Goal: Navigation & Orientation: Find specific page/section

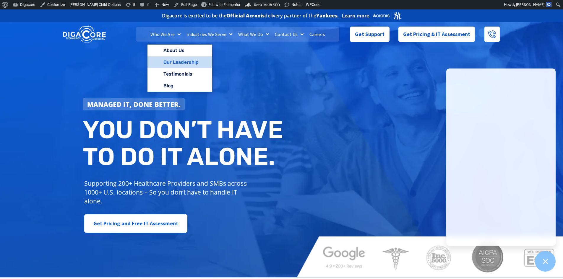
click at [187, 61] on link "Our Leadership" at bounding box center [179, 62] width 65 height 12
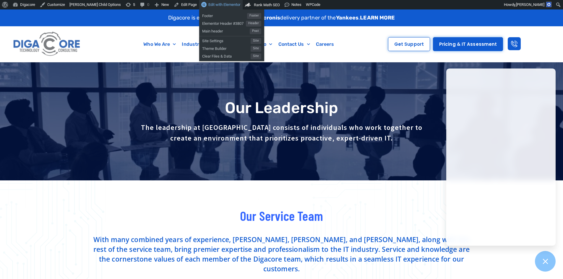
click at [208, 6] on span "Edit with Elementor" at bounding box center [224, 4] width 32 height 4
